Goal: Transaction & Acquisition: Purchase product/service

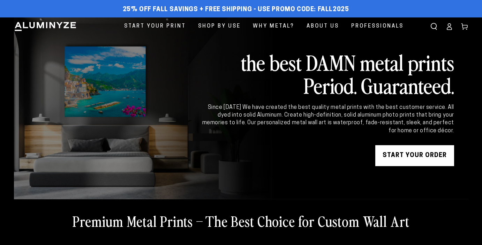
click at [410, 157] on link "START YOUR Order" at bounding box center [415, 155] width 79 height 21
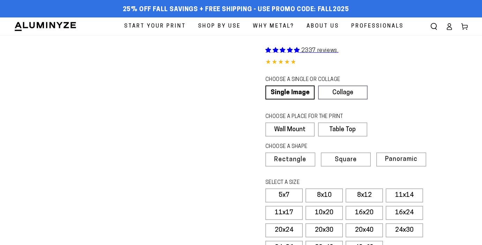
scroll to position [55, 0]
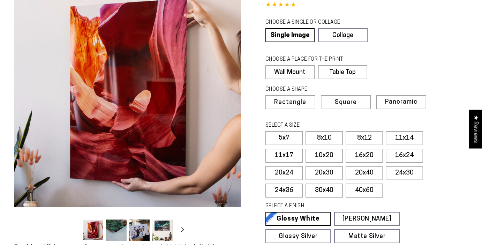
select select "**********"
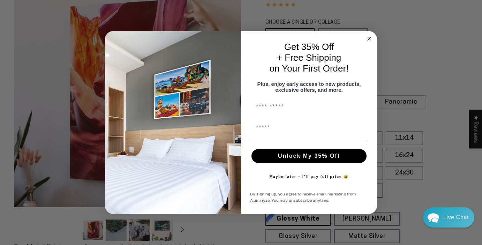
click at [369, 187] on div "Maybe later – I’ll pay full price 😅" at bounding box center [309, 176] width 122 height 21
click at [370, 37] on icon "Close dialog" at bounding box center [369, 38] width 3 height 3
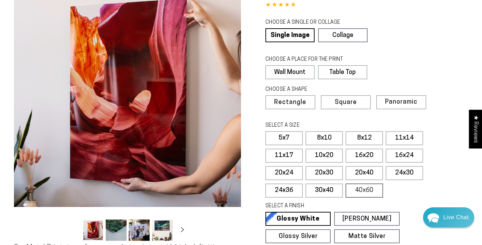
click at [365, 191] on label "40x60" at bounding box center [364, 191] width 37 height 14
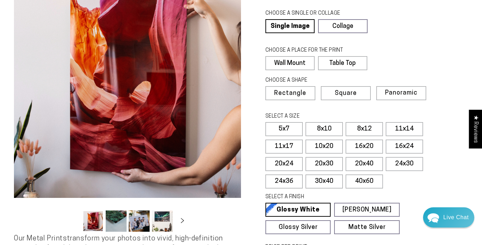
scroll to position [65, 0]
click at [117, 222] on button "Load image 2 in gallery view" at bounding box center [116, 220] width 21 height 21
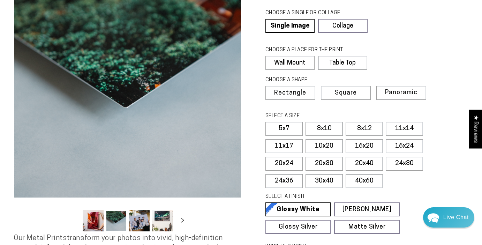
click at [136, 222] on button "Load image 3 in gallery view" at bounding box center [139, 220] width 21 height 21
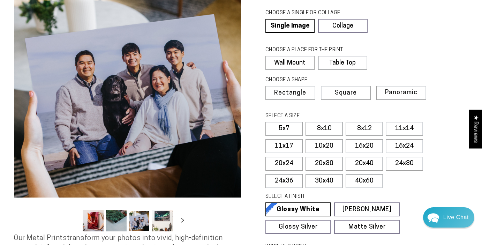
click at [161, 225] on button "Load image 4 in gallery view" at bounding box center [162, 220] width 21 height 21
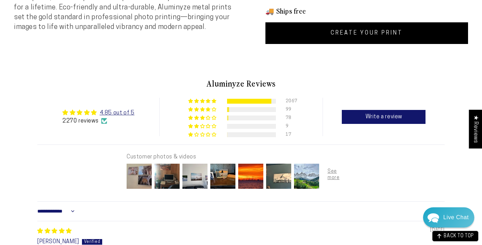
scroll to position [351, 0]
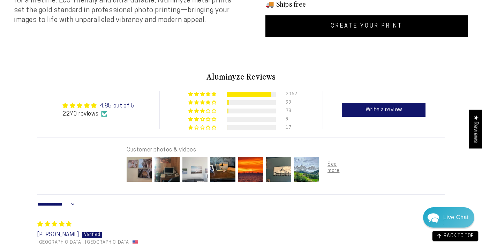
click at [193, 170] on img at bounding box center [195, 169] width 28 height 28
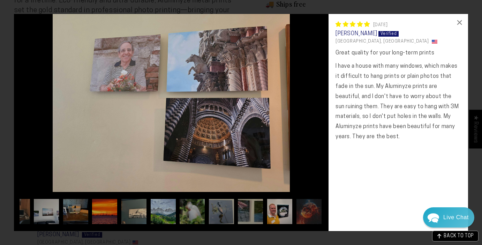
scroll to position [0, 0]
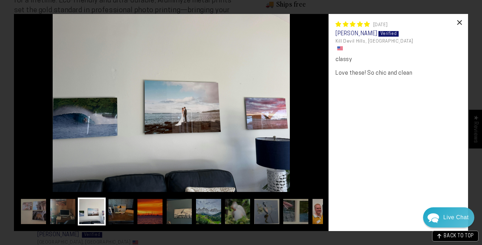
click at [461, 24] on div "×" at bounding box center [460, 22] width 17 height 17
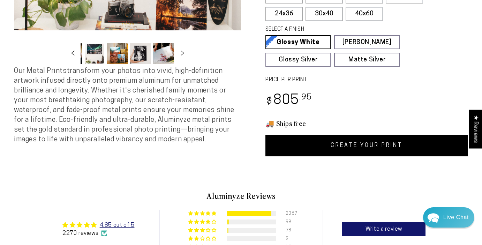
scroll to position [205, 0]
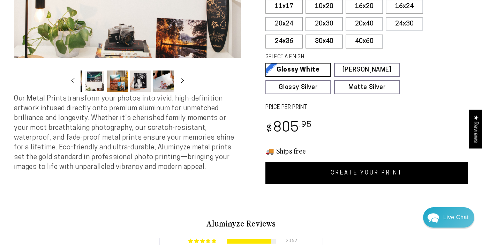
click at [343, 176] on link "CREATE YOUR PRINT" at bounding box center [367, 173] width 203 height 22
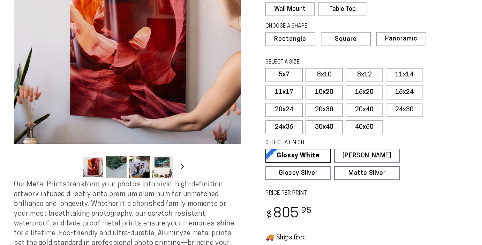
scroll to position [119, 0]
click at [345, 41] on span "Square" at bounding box center [345, 39] width 21 height 6
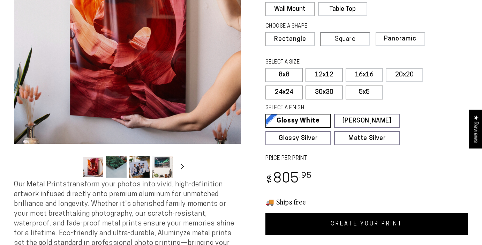
select select "**********"
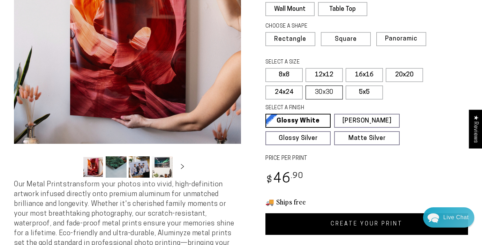
click at [327, 88] on label "30x30" at bounding box center [324, 93] width 37 height 14
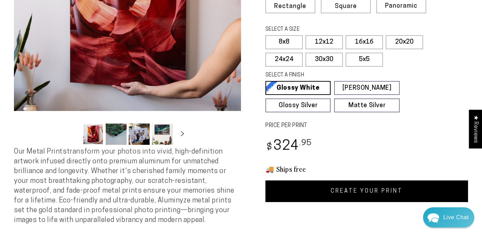
scroll to position [168, 0]
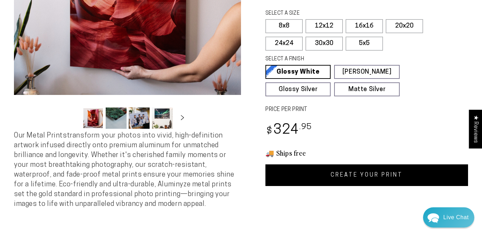
click at [377, 172] on link "CREATE YOUR PRINT" at bounding box center [367, 175] width 203 height 22
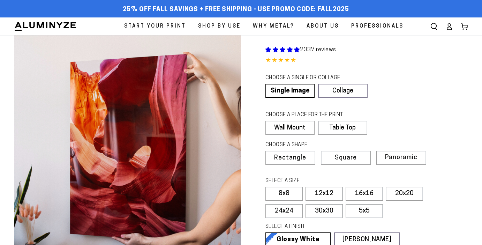
scroll to position [168, 0]
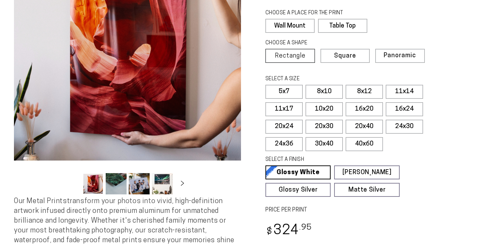
select select "**********"
click at [325, 107] on label "10x20" at bounding box center [324, 109] width 37 height 14
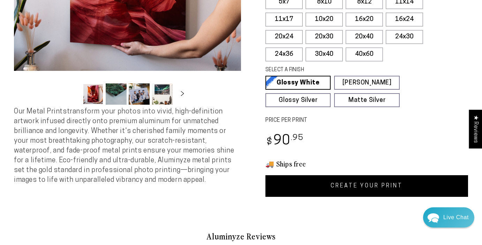
scroll to position [195, 0]
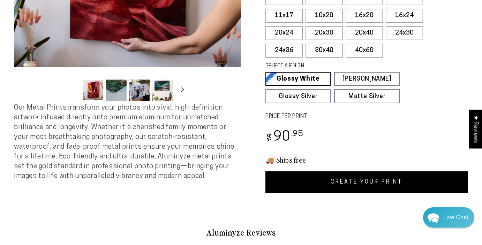
click at [330, 182] on link "CREATE YOUR PRINT" at bounding box center [367, 182] width 203 height 22
